Goal: Information Seeking & Learning: Learn about a topic

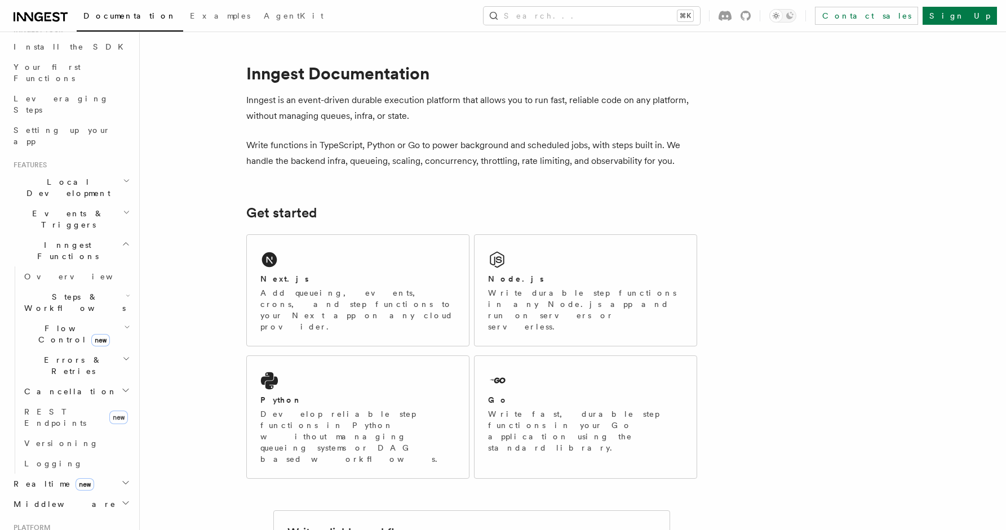
scroll to position [105, 0]
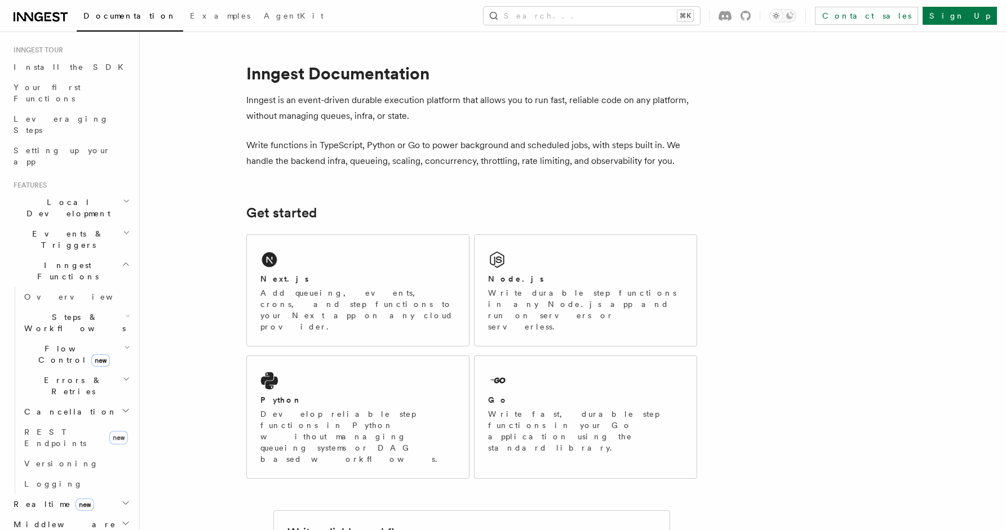
click at [122, 339] on h2 "Flow Control new" at bounding box center [76, 355] width 113 height 32
click at [47, 499] on span "Priority" at bounding box center [63, 504] width 56 height 11
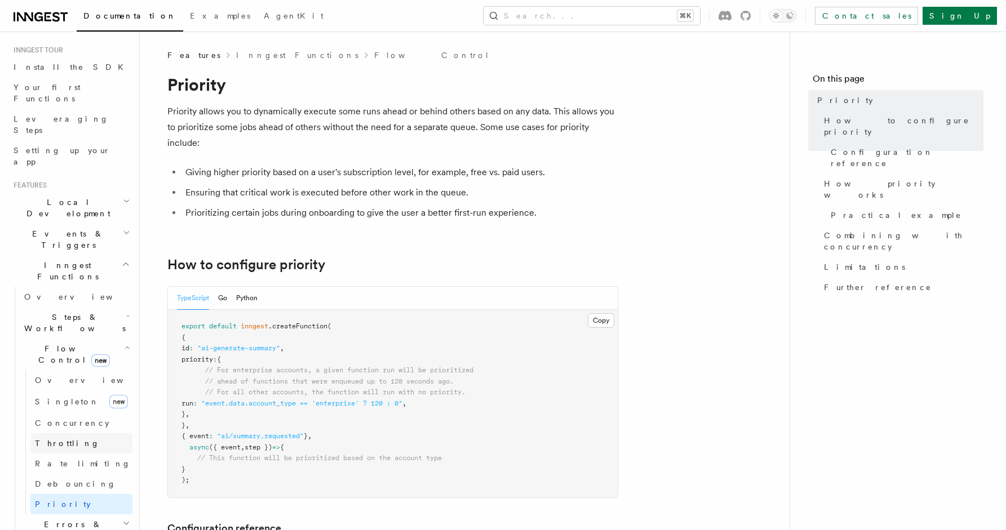
click at [77, 433] on link "Throttling" at bounding box center [81, 443] width 102 height 20
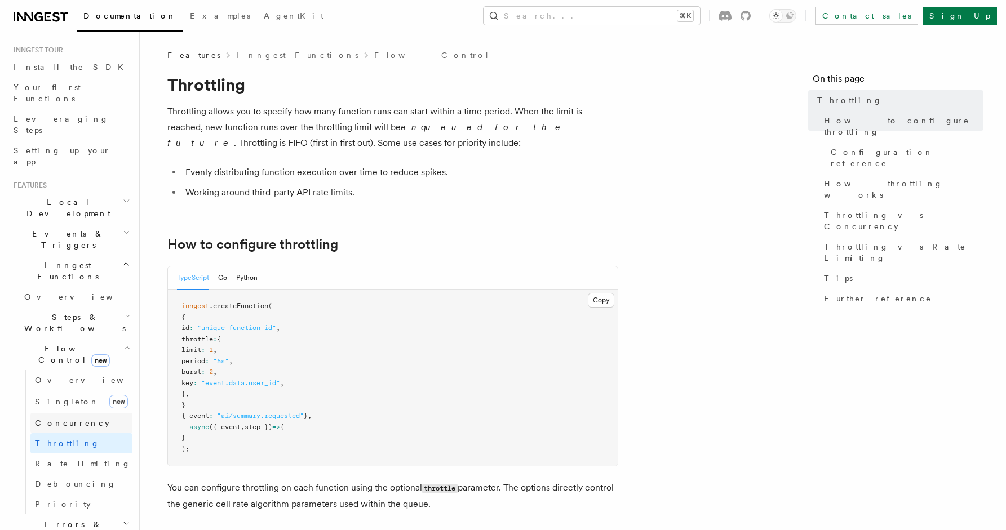
click at [85, 413] on link "Concurrency" at bounding box center [81, 423] width 102 height 20
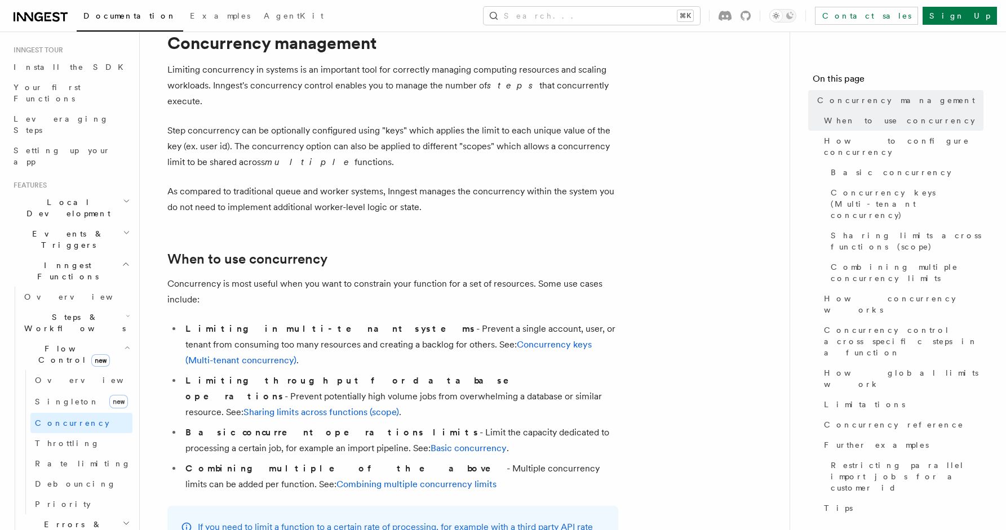
scroll to position [64, 0]
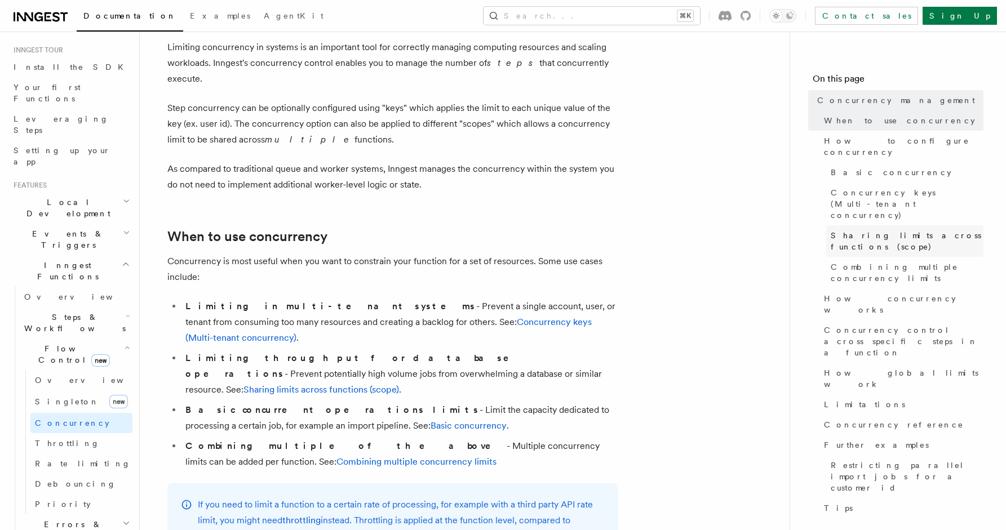
click at [882, 225] on link "Sharing limits across functions (scope)" at bounding box center [904, 241] width 157 height 32
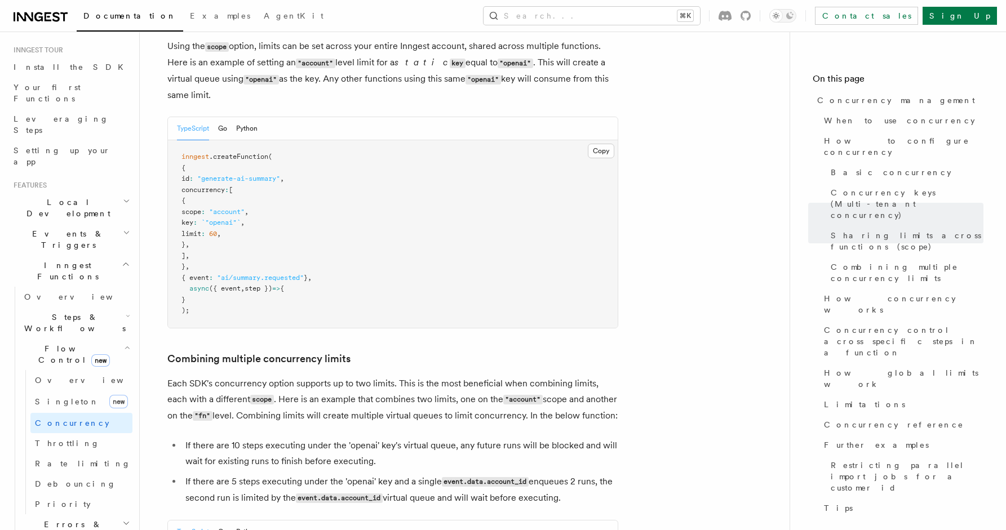
scroll to position [1510, 0]
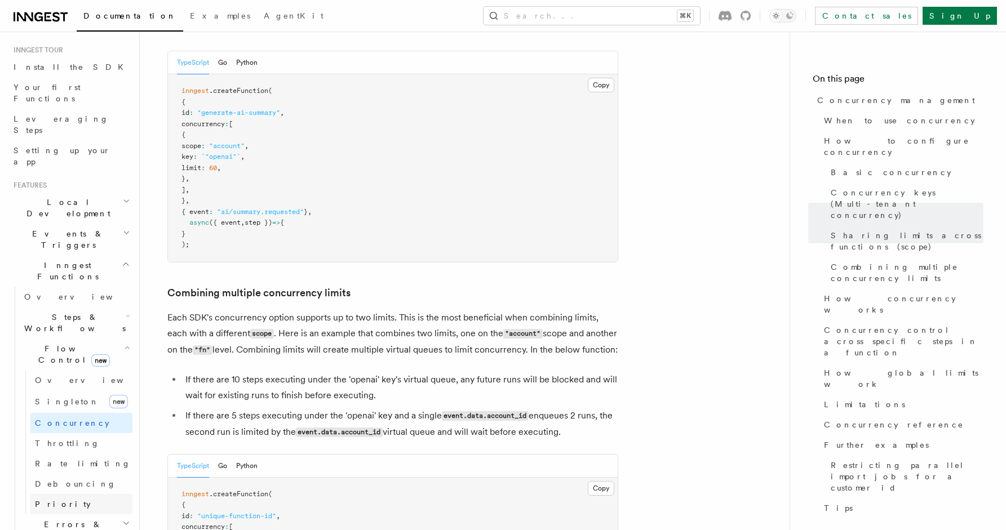
click at [90, 494] on link "Priority" at bounding box center [81, 504] width 102 height 20
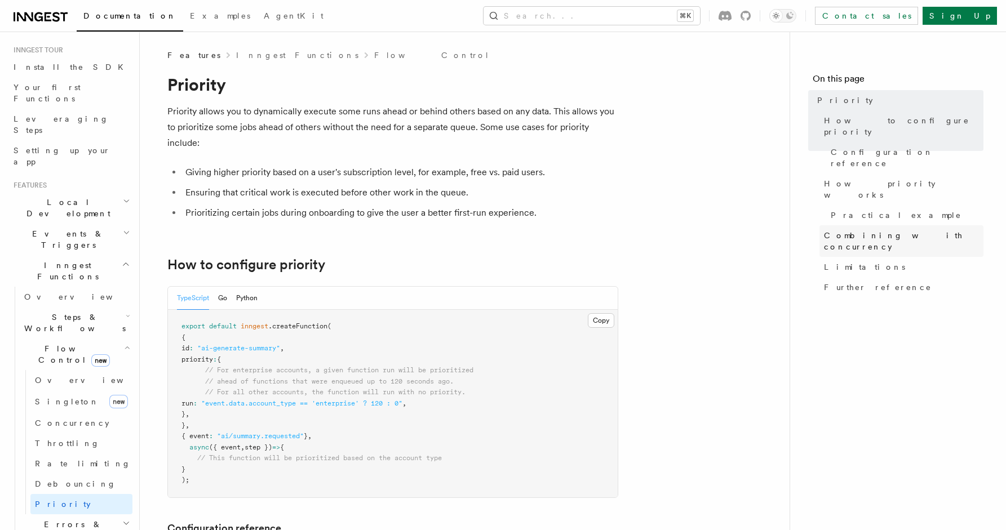
click at [908, 230] on span "Combining with concurrency" at bounding box center [903, 241] width 159 height 23
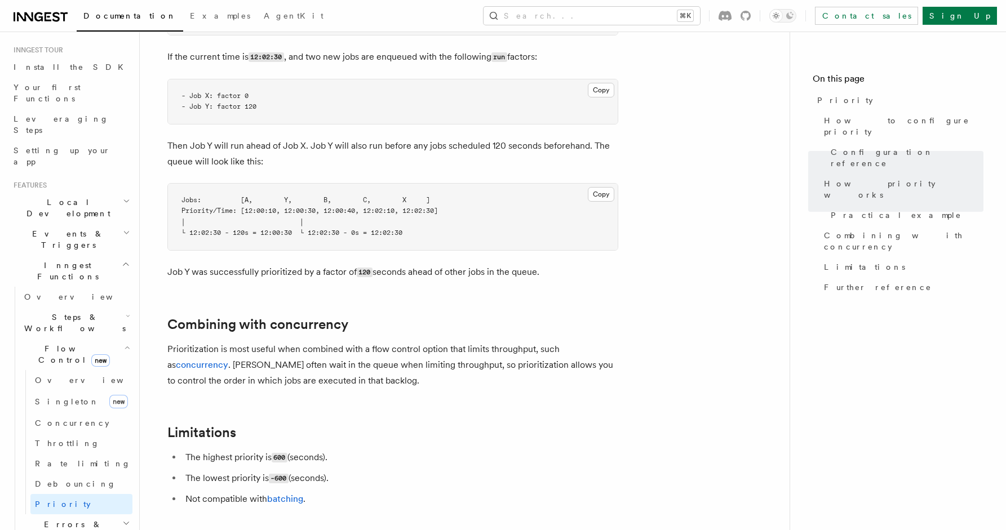
scroll to position [968, 0]
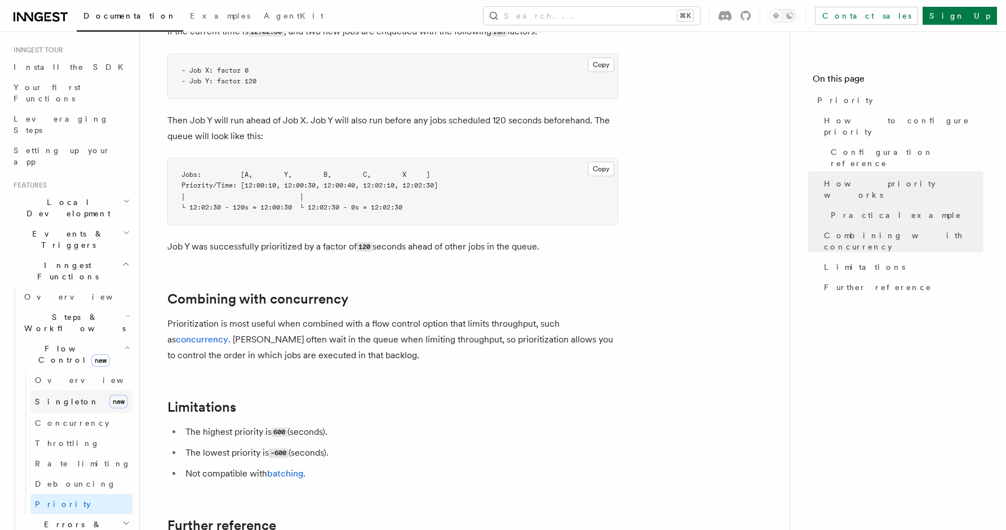
click at [88, 390] on link "Singleton new" at bounding box center [81, 401] width 102 height 23
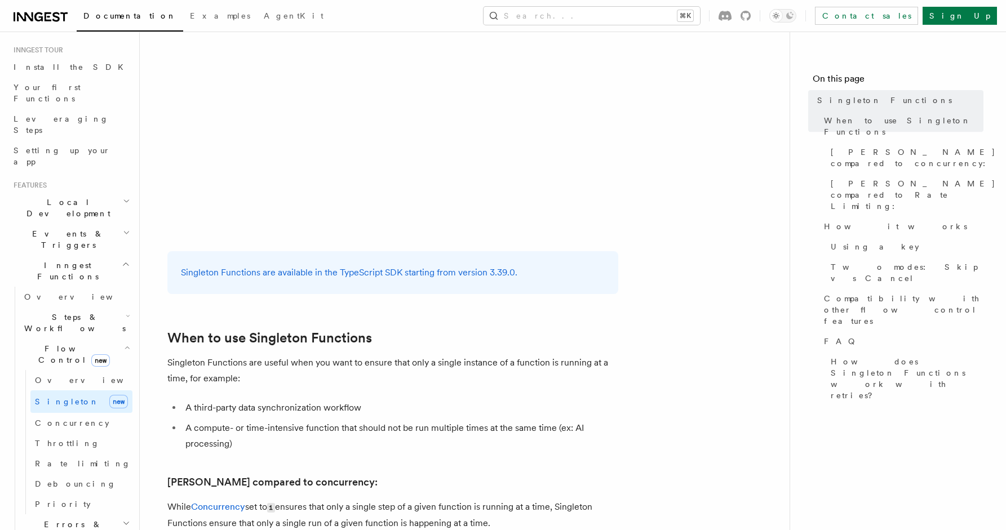
scroll to position [173, 0]
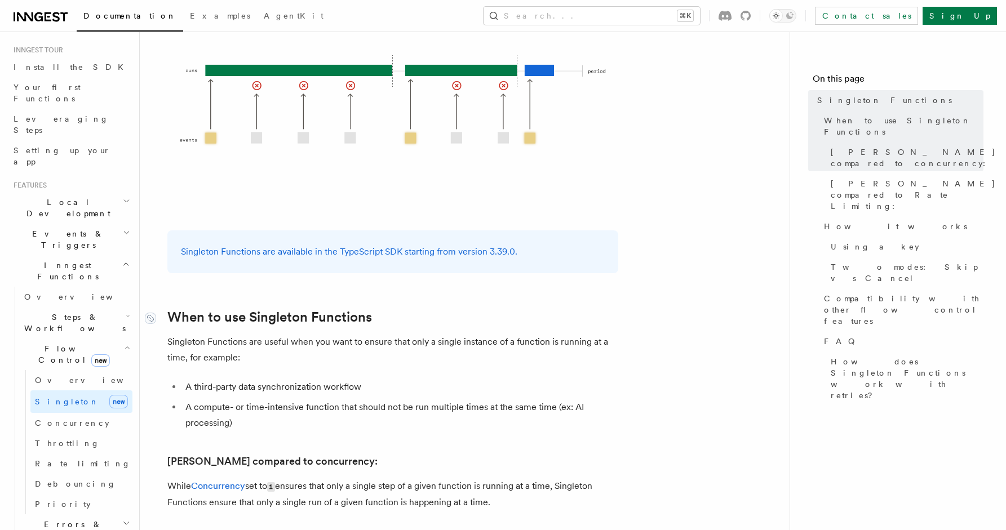
click at [312, 309] on link "When to use Singleton Functions" at bounding box center [269, 317] width 205 height 16
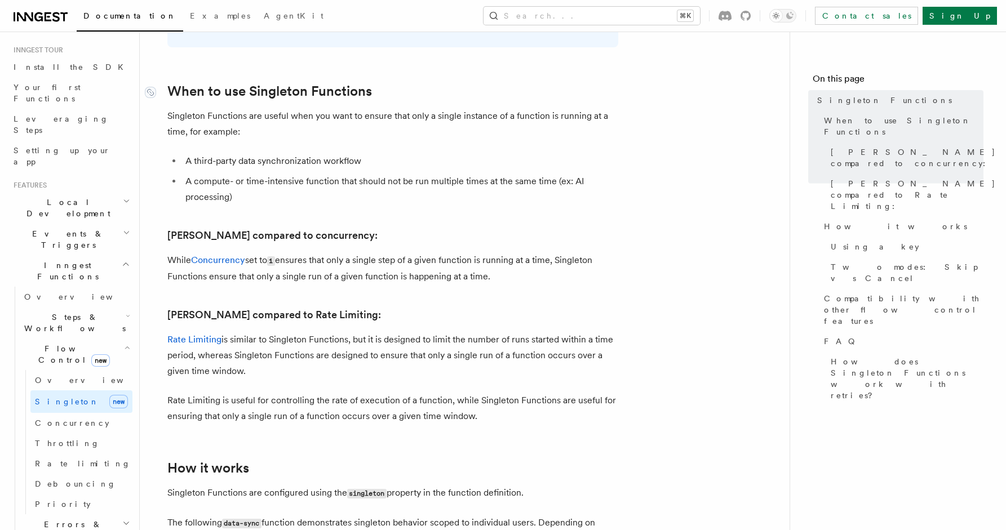
scroll to position [412, 0]
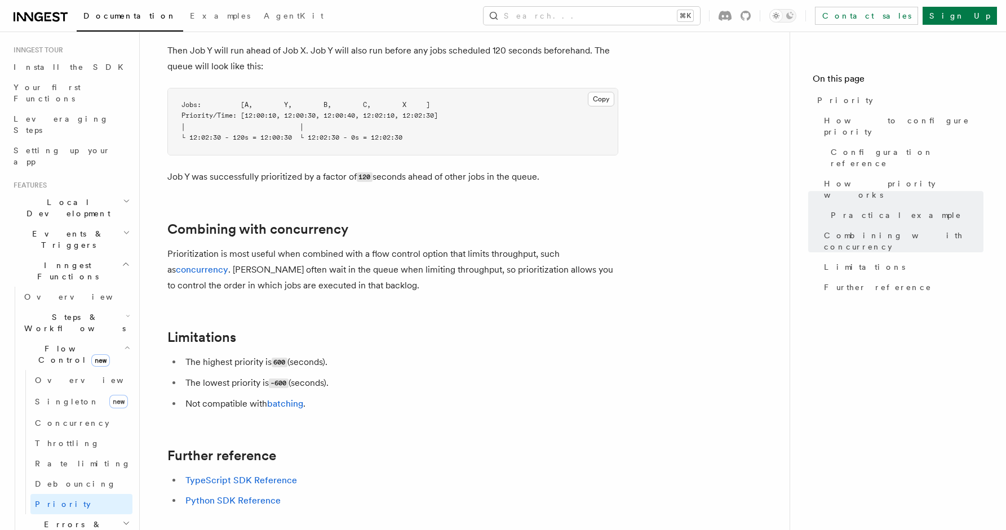
scroll to position [1018, 0]
